Goal: Task Accomplishment & Management: Use online tool/utility

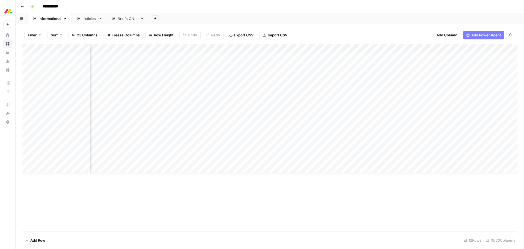
scroll to position [0, 89]
click at [145, 204] on div "Add Column" at bounding box center [270, 137] width 496 height 187
type input "**********"
click at [454, 51] on input "**********" at bounding box center [460, 50] width 60 height 7
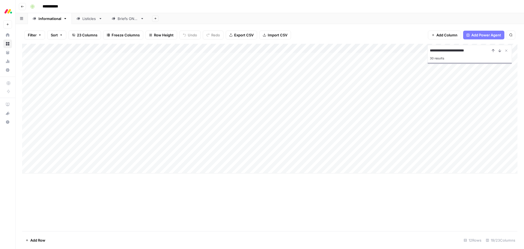
click at [454, 51] on input "**********" at bounding box center [460, 50] width 60 height 7
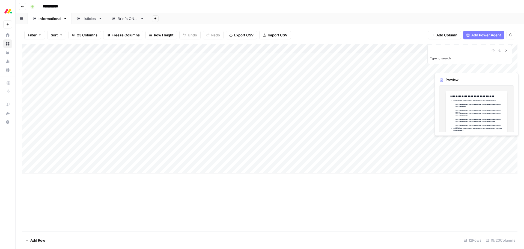
click at [506, 50] on icon "Close Search" at bounding box center [507, 51] width 2 height 2
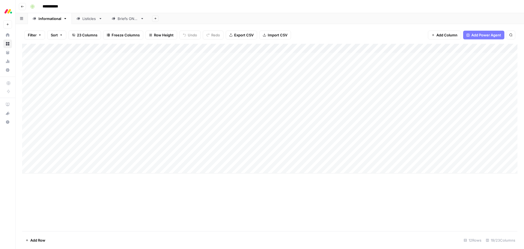
click at [209, 202] on div "Add Column" at bounding box center [270, 137] width 496 height 187
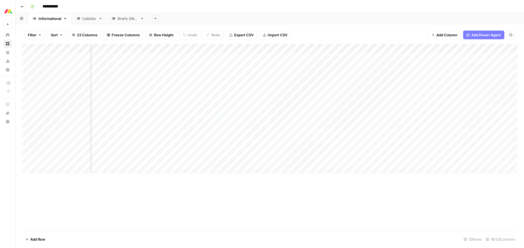
scroll to position [0, 312]
click at [299, 75] on div "Add Column" at bounding box center [270, 108] width 496 height 129
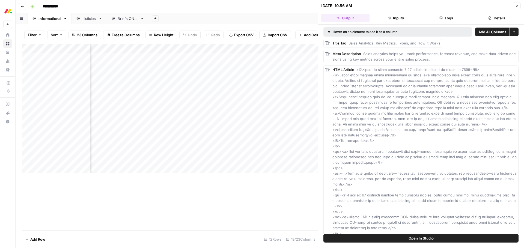
click at [518, 7] on button "Close" at bounding box center [517, 5] width 7 height 7
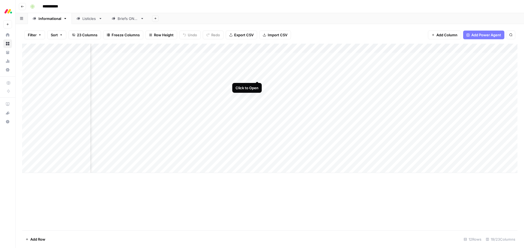
click at [257, 76] on div "Add Column" at bounding box center [270, 108] width 496 height 129
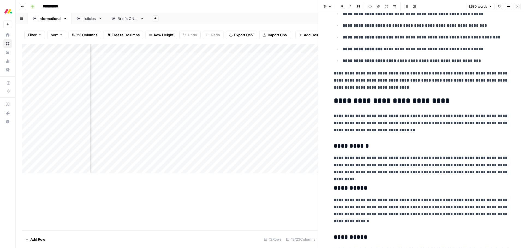
scroll to position [0, 347]
click at [265, 75] on div "Add Column" at bounding box center [170, 108] width 296 height 129
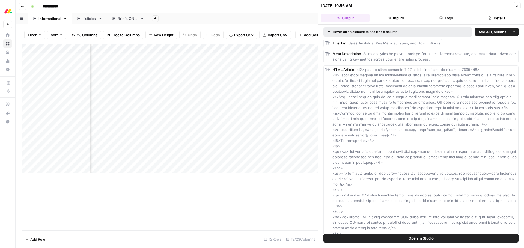
scroll to position [0, 592]
click at [217, 75] on div "Add Column" at bounding box center [170, 108] width 296 height 129
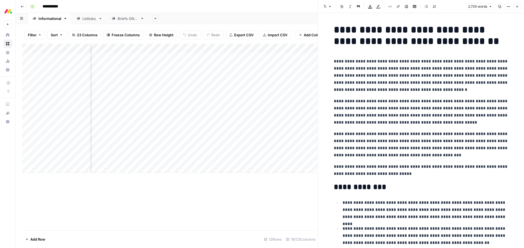
click at [376, 114] on p "**********" at bounding box center [421, 112] width 175 height 28
type input "[DATE] crm"
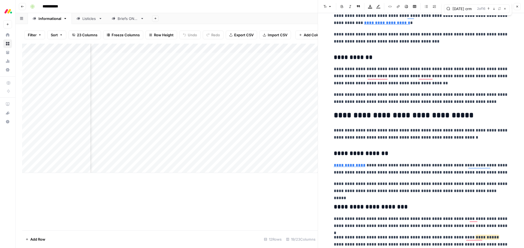
scroll to position [746, 0]
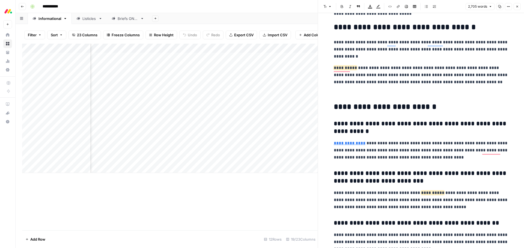
click at [344, 96] on p "To enrich screen reader interactions, please activate Accessibility in Grammarl…" at bounding box center [421, 93] width 175 height 7
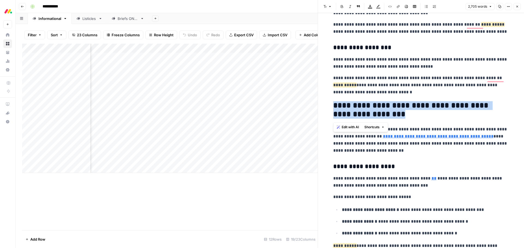
drag, startPoint x: 391, startPoint y: 114, endPoint x: 339, endPoint y: 107, distance: 51.8
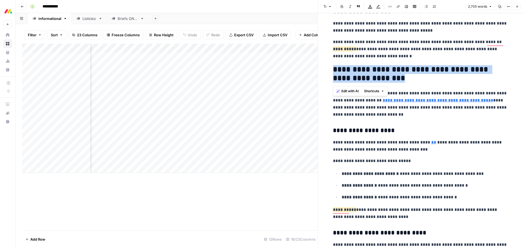
click at [517, 6] on icon "button" at bounding box center [518, 7] width 2 height 2
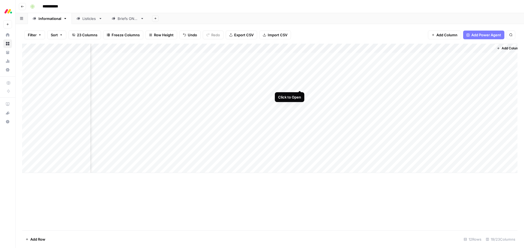
click at [301, 85] on div "Add Column" at bounding box center [270, 108] width 496 height 129
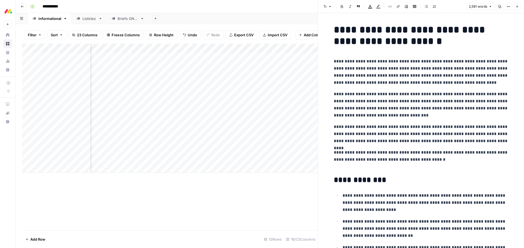
click at [370, 139] on p "**********" at bounding box center [421, 133] width 175 height 21
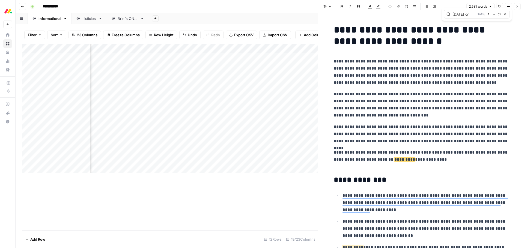
type input "[DATE] crm"
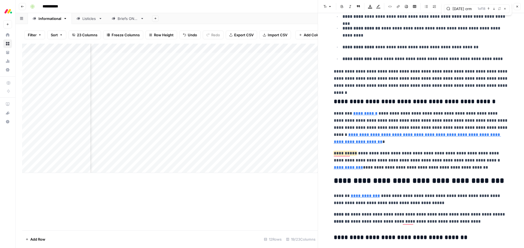
type input "[URL][DATE][DOMAIN_NAME]"
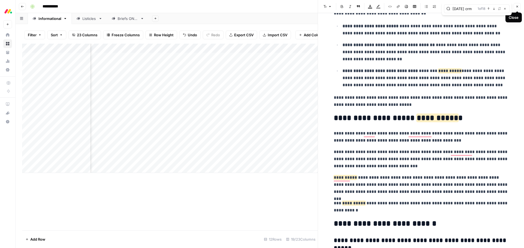
type input "[DATE] crm"
click at [518, 7] on icon "button" at bounding box center [517, 6] width 3 height 3
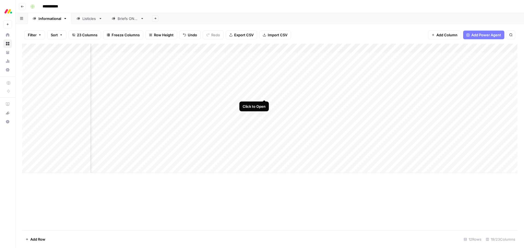
click at [264, 94] on div "Add Column" at bounding box center [270, 108] width 496 height 129
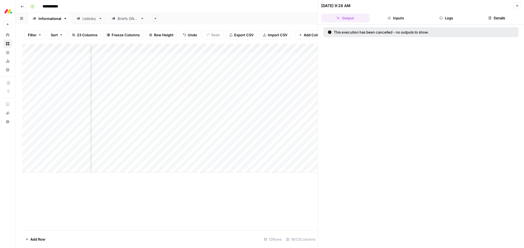
drag, startPoint x: 517, startPoint y: 8, endPoint x: 460, endPoint y: 31, distance: 60.7
click at [517, 8] on button "Close" at bounding box center [517, 5] width 7 height 7
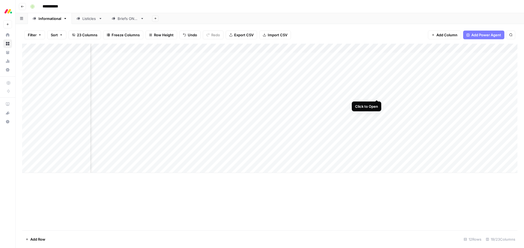
click at [377, 94] on div "Add Column" at bounding box center [270, 108] width 496 height 129
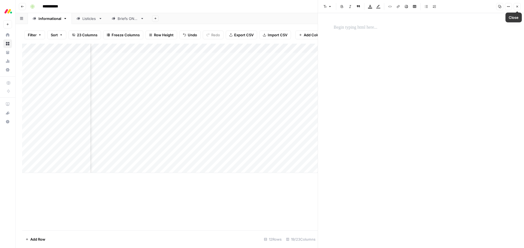
click at [520, 7] on button "Close" at bounding box center [517, 6] width 7 height 7
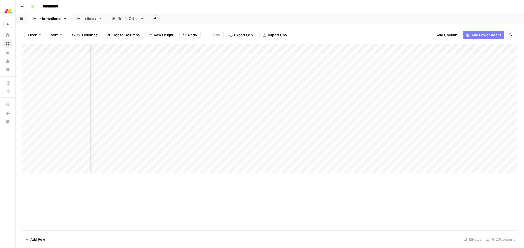
scroll to position [0, 208]
click at [362, 93] on div "Add Column" at bounding box center [270, 108] width 496 height 129
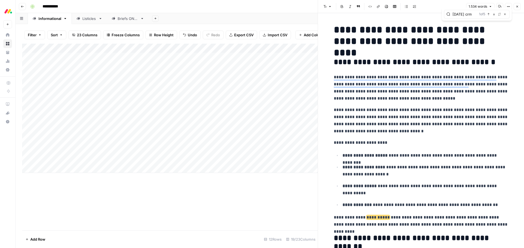
type input "[DATE] crm"
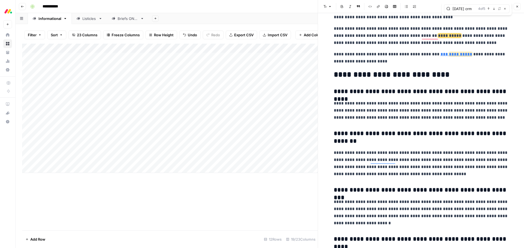
scroll to position [1612, 0]
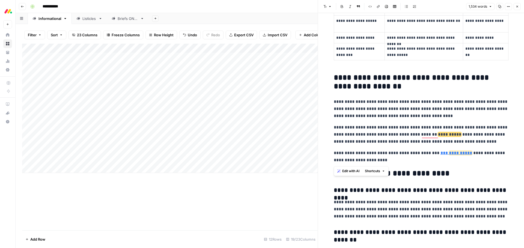
drag, startPoint x: 393, startPoint y: 162, endPoint x: 335, endPoint y: 78, distance: 101.7
click at [353, 171] on span "Edit with AI" at bounding box center [350, 171] width 17 height 5
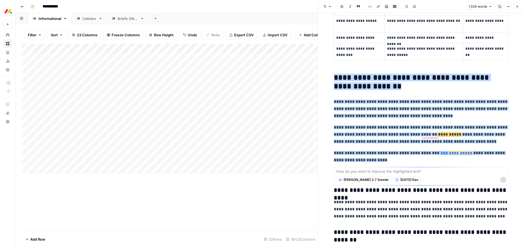
click at [358, 173] on textarea at bounding box center [421, 171] width 170 height 5
click at [421, 172] on textarea "Make this paragraph dedicated to [DATE] CRM." at bounding box center [421, 171] width 170 height 5
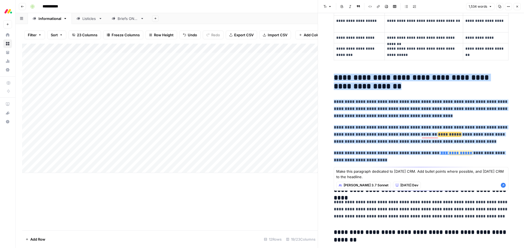
click at [478, 170] on textarea "Make this paragraph dedicated to [DATE] CRM. Add bullet points where possible, …" at bounding box center [421, 174] width 170 height 11
type textarea "Make this paragraph dedicated to [DATE] CRM. Add bullet points where possible, …"
click at [504, 185] on icon "button" at bounding box center [503, 185] width 5 height 5
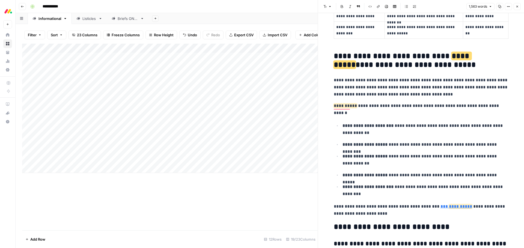
scroll to position [1520, 0]
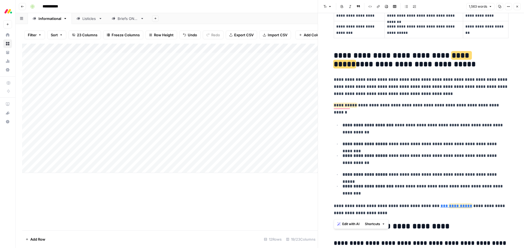
drag, startPoint x: 392, startPoint y: 214, endPoint x: 339, endPoint y: 88, distance: 136.5
click at [391, 64] on h2 "**********" at bounding box center [421, 59] width 175 height 17
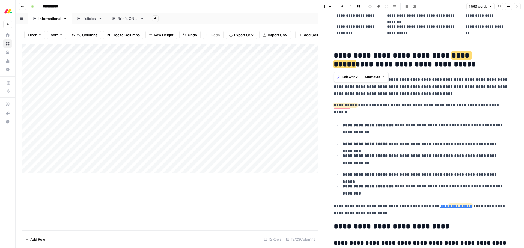
copy h2 "**********"
click at [519, 7] on span "Close" at bounding box center [519, 7] width 0 height 0
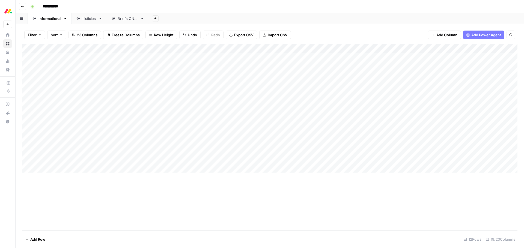
drag, startPoint x: 293, startPoint y: 205, endPoint x: 274, endPoint y: 196, distance: 21.6
click at [293, 205] on div "Add Column" at bounding box center [270, 137] width 496 height 187
